Goal: Information Seeking & Learning: Learn about a topic

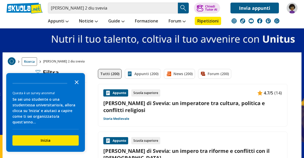
click at [78, 87] on icon "Close the survey" at bounding box center [76, 82] width 10 height 10
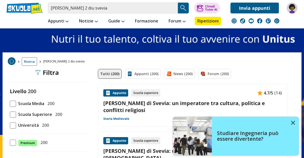
click at [16, 103] on span "Scuola Media" at bounding box center [30, 103] width 28 height 7
click at [10, 104] on input "Scuola Media 200" at bounding box center [10, 104] width 0 height 0
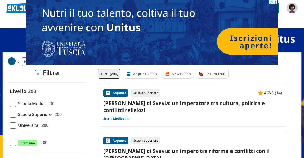
click at [14, 102] on span at bounding box center [13, 104] width 6 height 6
click at [10, 104] on input "Scuola Media 200" at bounding box center [10, 104] width 0 height 0
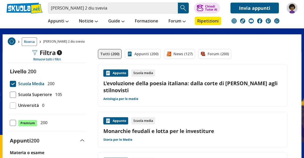
scroll to position [75, 0]
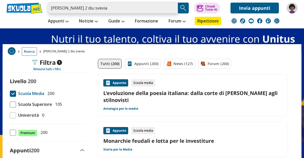
click at [126, 6] on input "[PERSON_NAME] 2 diu svevia" at bounding box center [113, 8] width 130 height 11
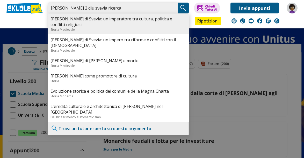
type input "federico 2 diu svevia ricerca"
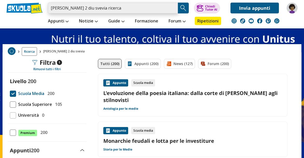
click at [146, 5] on input "federico 2 diu svevia ricerca" at bounding box center [113, 8] width 130 height 11
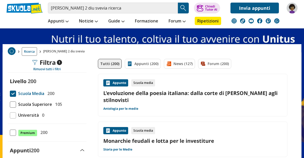
click at [185, 7] on img "Search Button" at bounding box center [183, 8] width 8 height 8
click at [187, 10] on img "Search Button" at bounding box center [183, 8] width 8 height 8
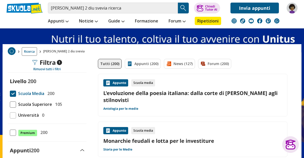
click at [180, 10] on img "Search Button" at bounding box center [183, 8] width 8 height 8
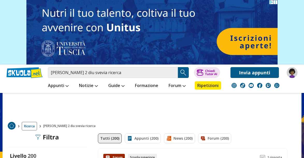
scroll to position [154, 0]
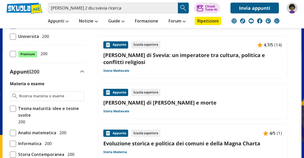
click at [166, 99] on div "Appunto Scuola superiore Federico II di Svevia - Sconfitta e morte Storia Medie…" at bounding box center [192, 101] width 179 height 25
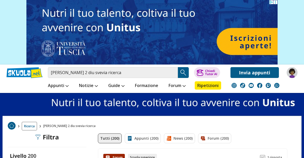
scroll to position [78, 0]
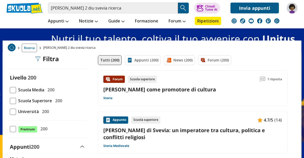
click at [173, 142] on div "Appunto Scuola superiore 4.7/5 (14) Federico II di Svevia: un imperatore tra cu…" at bounding box center [192, 133] width 179 height 32
click at [174, 93] on link "[PERSON_NAME] come promotore di cultura" at bounding box center [159, 89] width 113 height 7
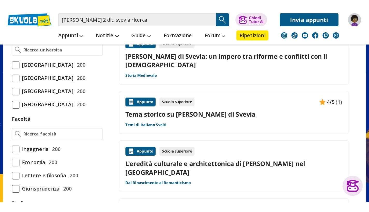
scroll to position [301, 0]
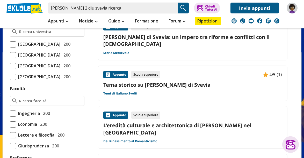
click at [202, 43] on div "Appunto Scuola superiore Federico II di Svevia: un impero tra riforme e conflit…" at bounding box center [192, 39] width 179 height 32
